Goal: Task Accomplishment & Management: Use online tool/utility

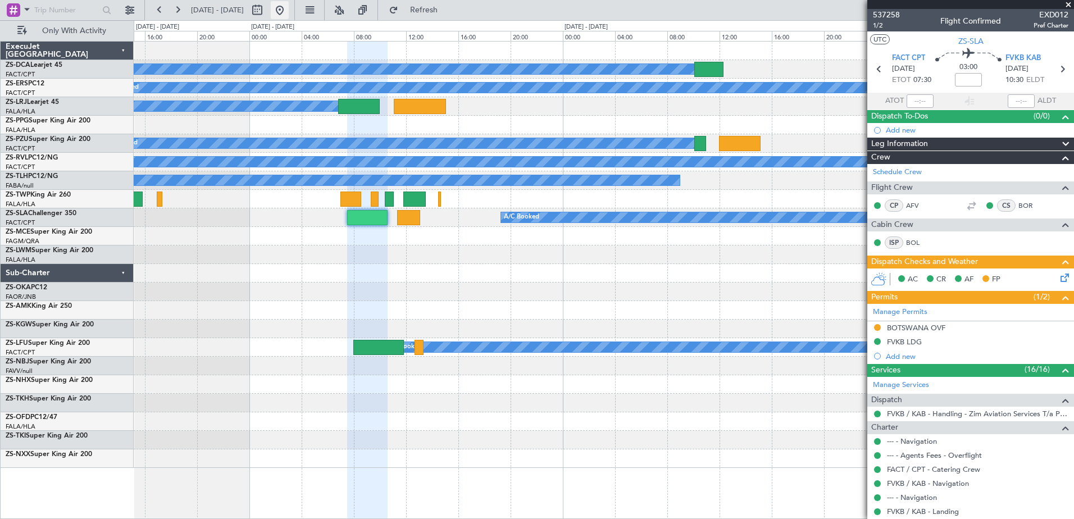
click at [289, 8] on button at bounding box center [280, 10] width 18 height 18
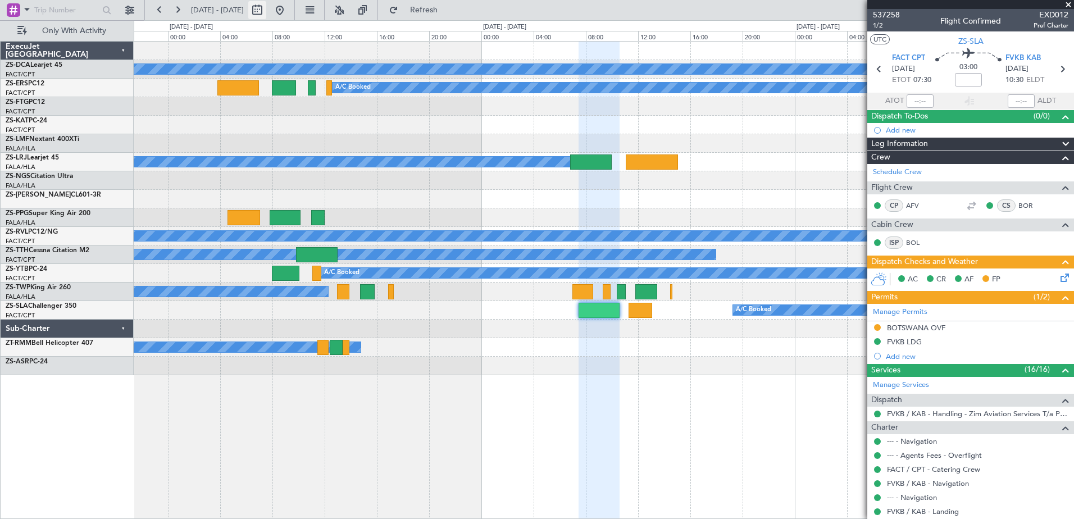
click at [266, 7] on button at bounding box center [257, 10] width 18 height 18
select select "9"
select select "2025"
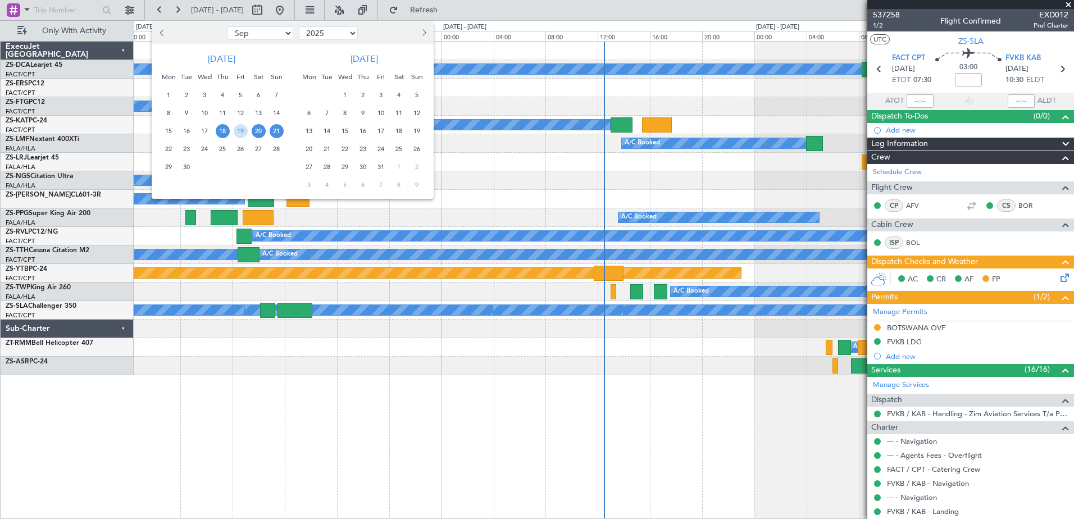
click at [259, 132] on span "20" at bounding box center [259, 131] width 14 height 14
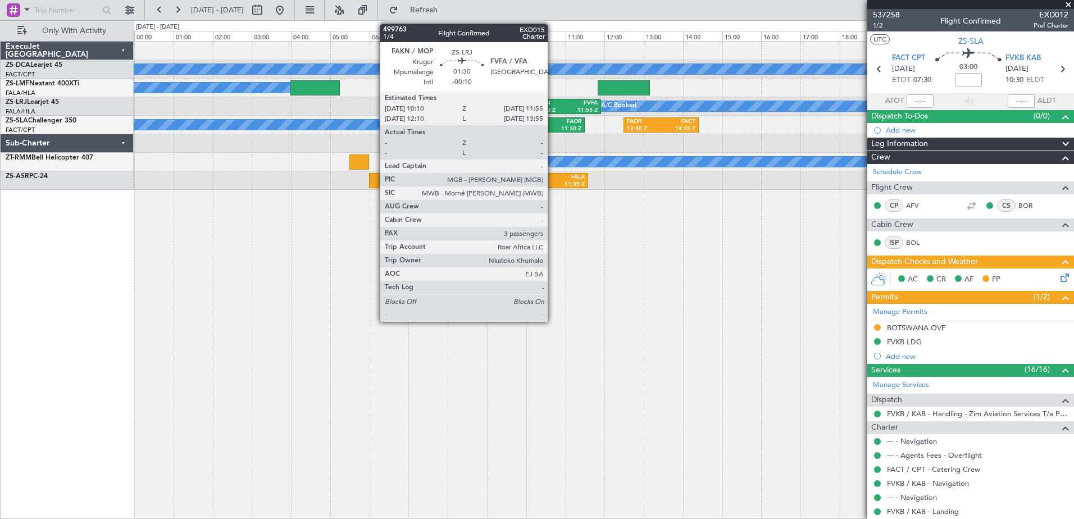
click at [553, 107] on div "10:10 Z" at bounding box center [550, 111] width 31 height 8
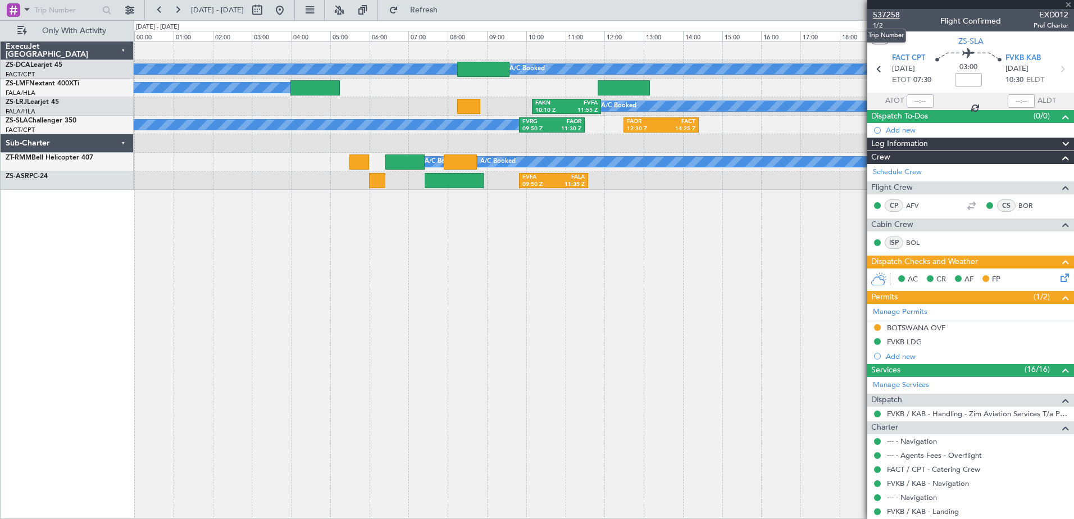
type input "-00:10"
type input "3"
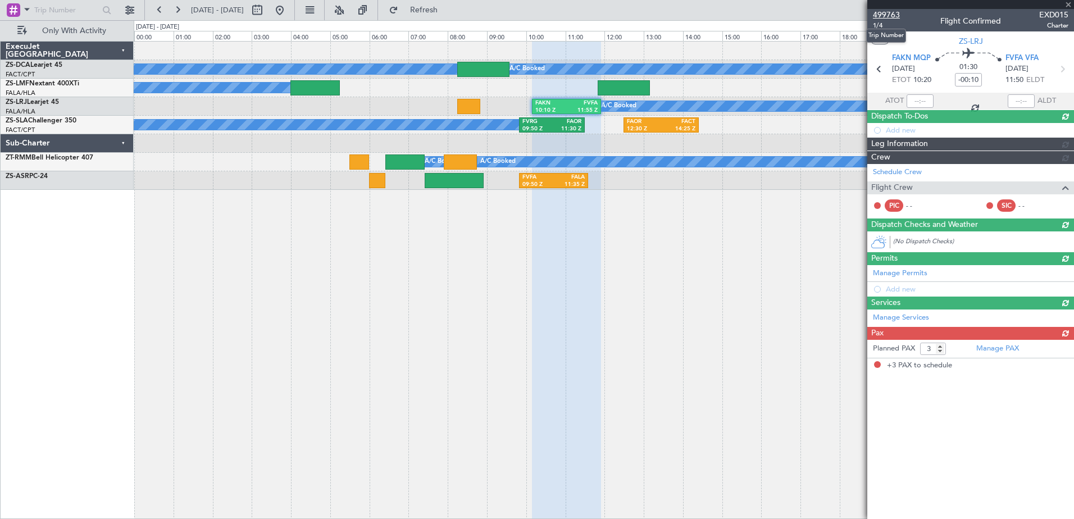
click at [889, 14] on span "499763" at bounding box center [886, 15] width 27 height 12
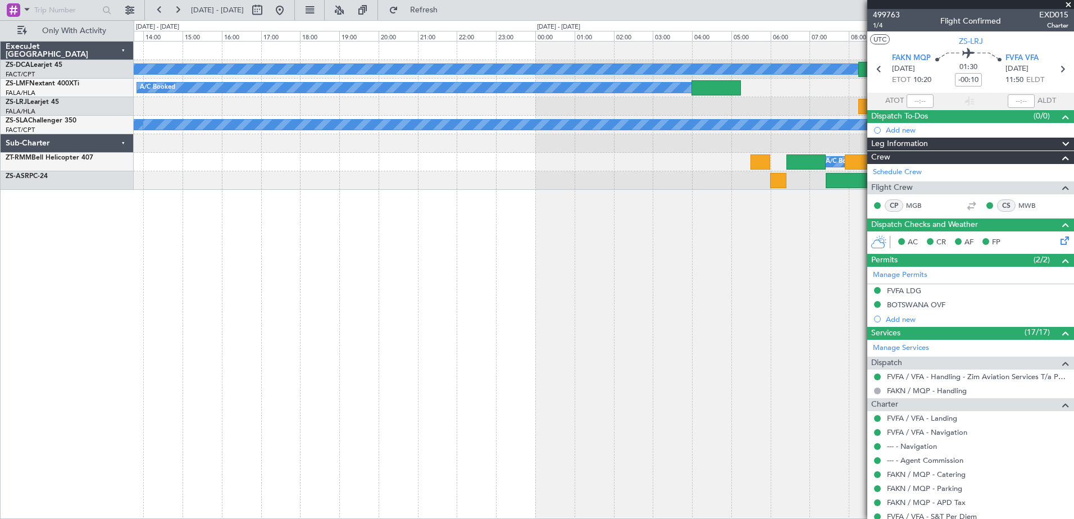
click at [658, 297] on div "A/C Booked A/C Booked A/C Booked A/C Booked FAKN 10:10 Z FVFA 11:55 Z A/C Booke…" at bounding box center [604, 280] width 940 height 478
